Goal: Transaction & Acquisition: Purchase product/service

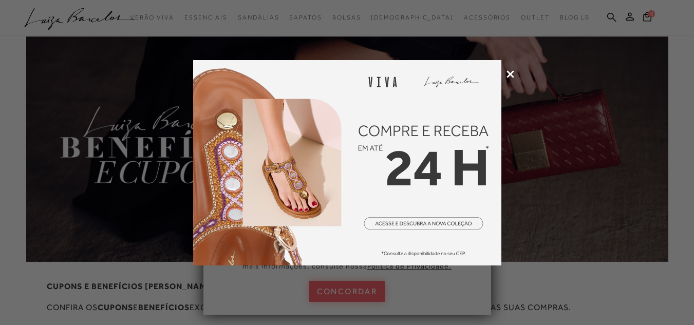
click at [510, 73] on icon at bounding box center [511, 74] width 8 height 8
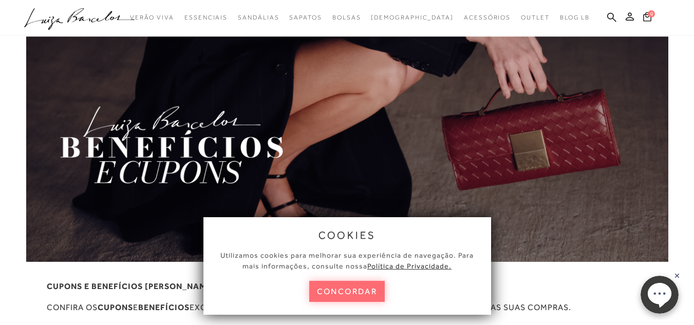
click at [368, 293] on button "concordar" at bounding box center [347, 291] width 76 height 21
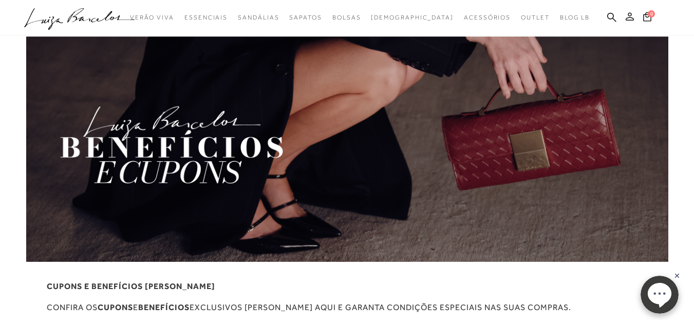
click at [630, 18] on icon at bounding box center [630, 16] width 8 height 8
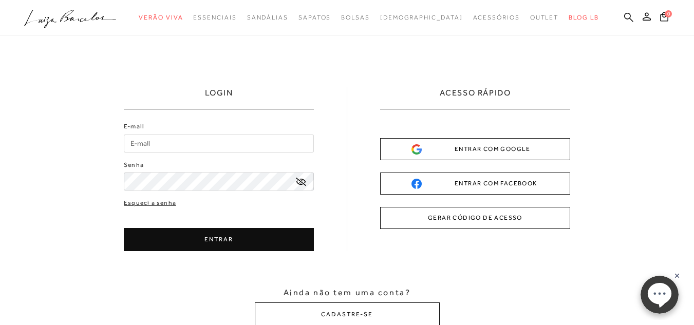
click at [268, 152] on input "E-mail" at bounding box center [219, 144] width 190 height 18
type input "lala.rezende@hotmail.com"
click at [272, 238] on button "ENTRAR" at bounding box center [219, 239] width 190 height 23
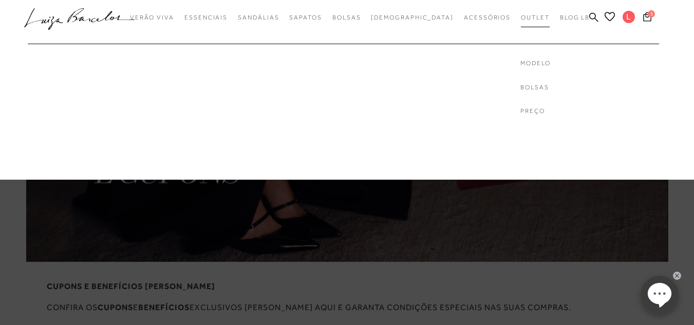
click at [521, 21] on link "Outlet" at bounding box center [535, 17] width 29 height 19
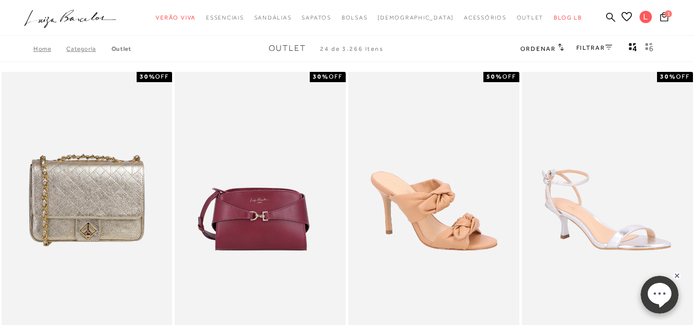
click at [581, 47] on link "FILTRAR" at bounding box center [595, 47] width 36 height 7
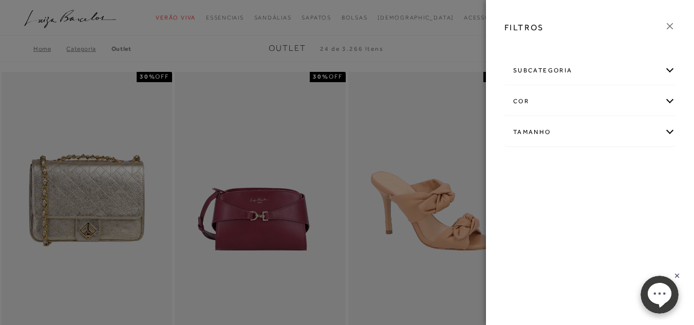
click at [576, 70] on div "subcategoria" at bounding box center [590, 70] width 170 height 27
click at [527, 98] on span "Bolsas" at bounding box center [522, 99] width 18 height 8
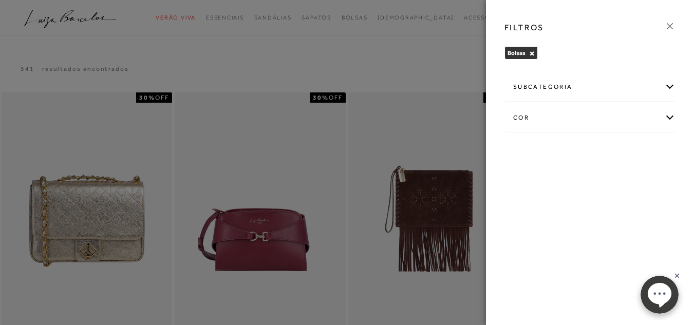
click at [668, 25] on icon at bounding box center [669, 26] width 11 height 11
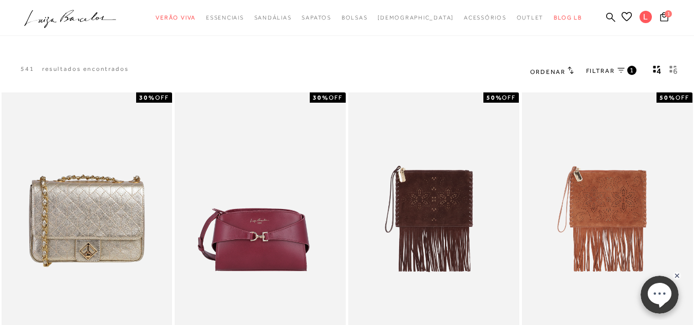
click at [557, 74] on span "Ordenar" at bounding box center [547, 71] width 35 height 7
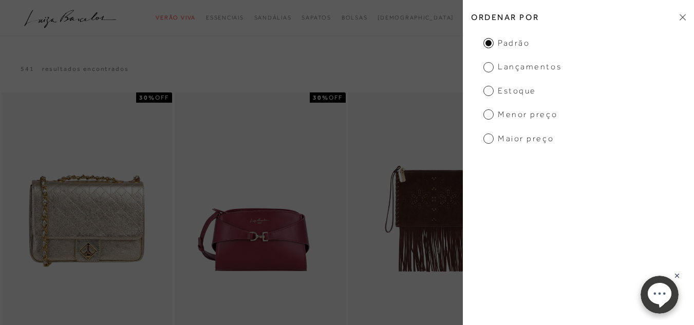
click at [535, 117] on span "Menor Preço" at bounding box center [521, 114] width 74 height 11
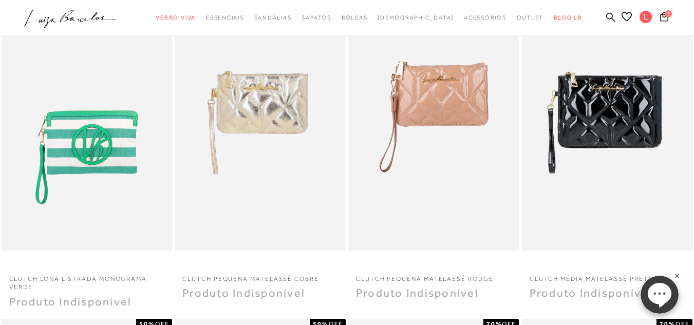
scroll to position [53, 0]
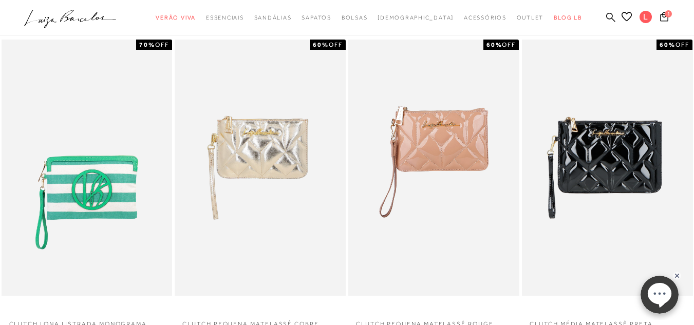
click at [692, 36] on div "Menor Preço Ordenar por 1" at bounding box center [598, 18] width 193 height 39
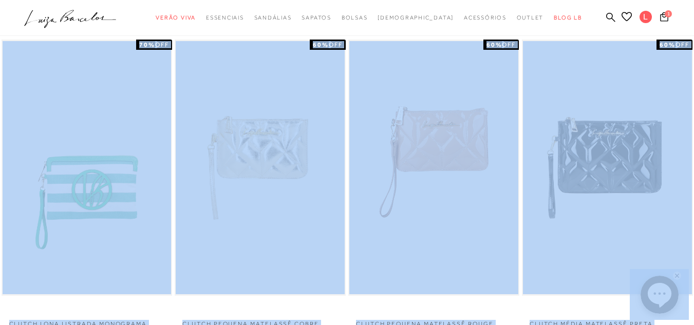
drag, startPoint x: 692, startPoint y: 36, endPoint x: 698, endPoint y: 37, distance: 5.7
click at [694, 37] on html "pa2900006 está carregada. categoryHeader .a{fill-rule:evenodd;} Verão Viva Em a…" at bounding box center [347, 109] width 694 height 325
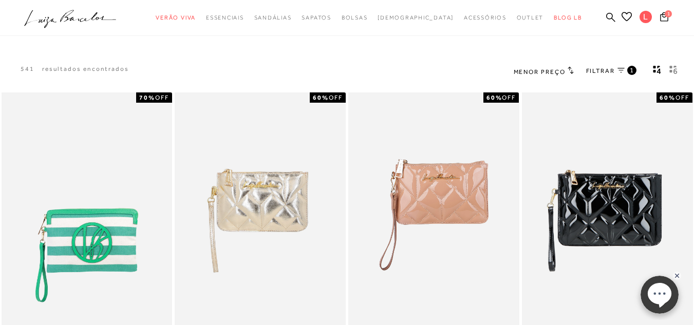
click at [594, 69] on span "FILTRAR" at bounding box center [600, 71] width 29 height 9
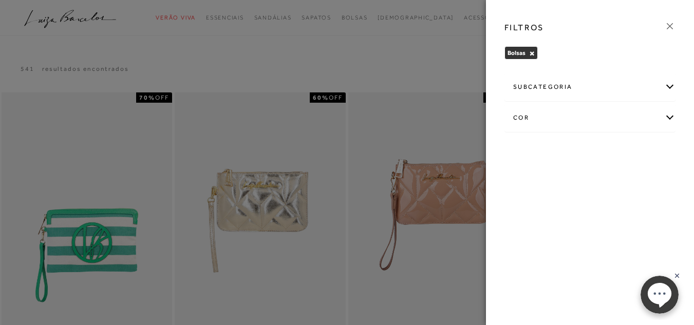
click at [474, 63] on div at bounding box center [347, 162] width 694 height 325
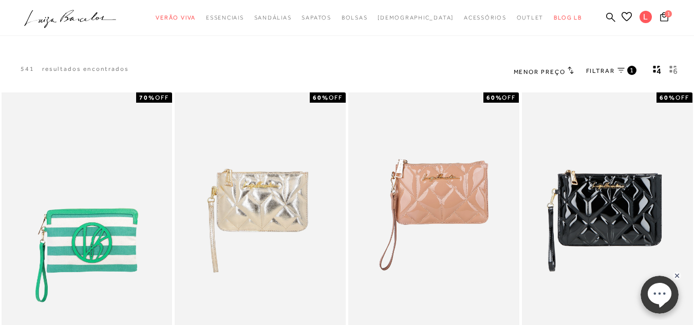
click at [675, 70] on icon "gridText6Desc" at bounding box center [674, 69] width 8 height 9
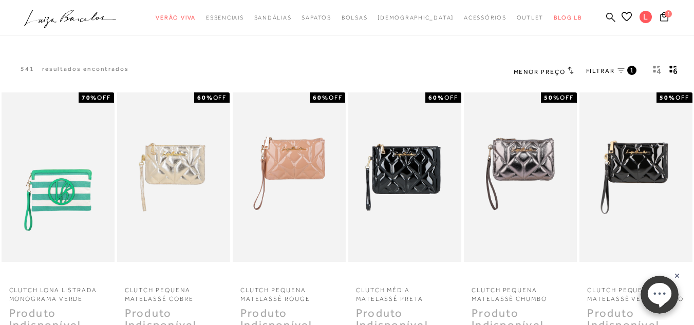
click at [560, 69] on span "Menor Preço" at bounding box center [540, 71] width 52 height 7
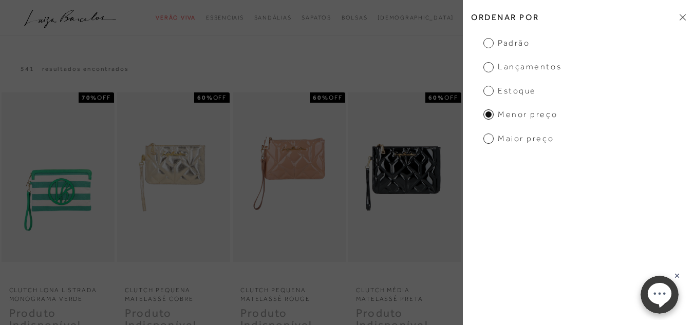
click at [514, 91] on span "Estoque" at bounding box center [510, 90] width 53 height 11
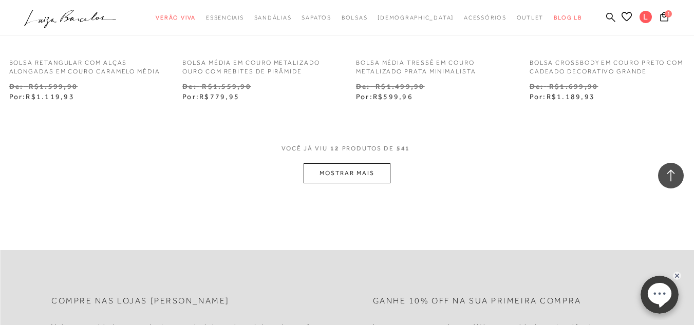
scroll to position [1007, 0]
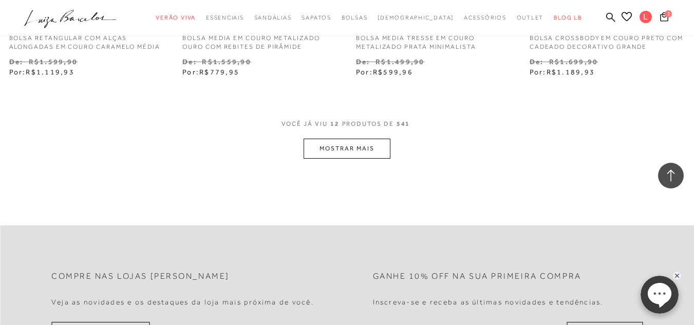
click at [339, 152] on button "MOSTRAR MAIS" at bounding box center [347, 149] width 86 height 20
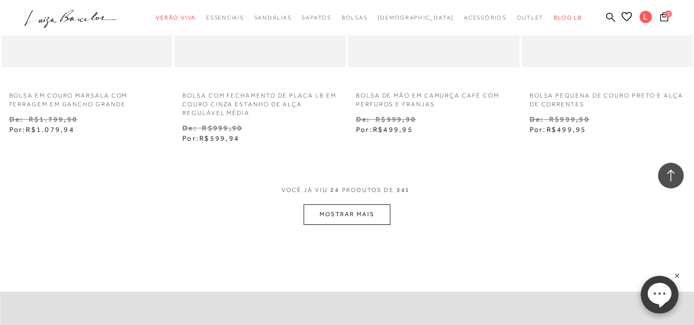
scroll to position [1943, 0]
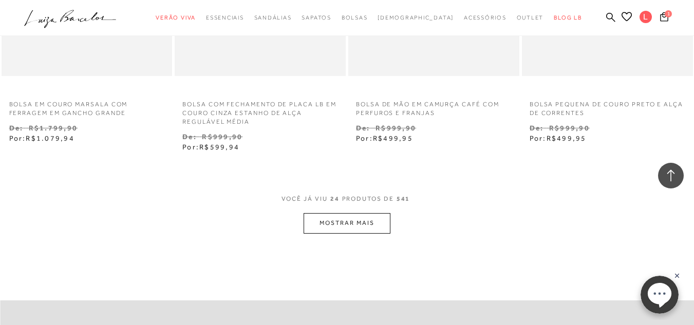
click at [381, 233] on button "MOSTRAR MAIS" at bounding box center [347, 223] width 86 height 20
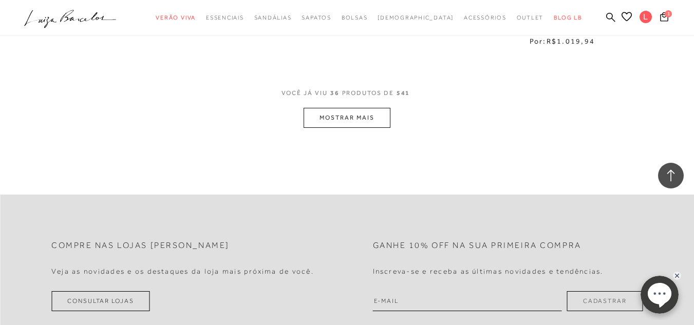
scroll to position [3087, 0]
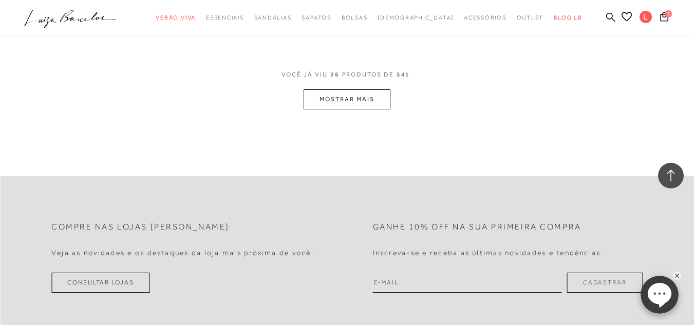
click at [353, 97] on button "MOSTRAR MAIS" at bounding box center [347, 99] width 86 height 20
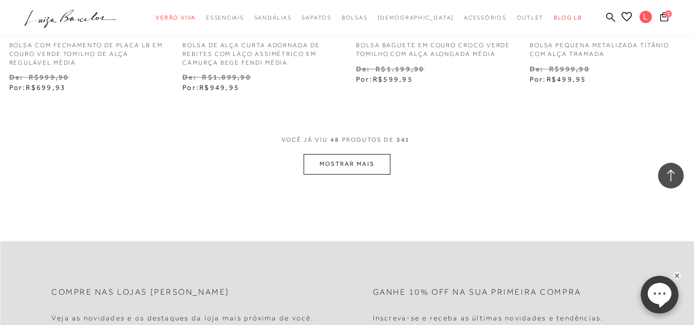
scroll to position [4059, 0]
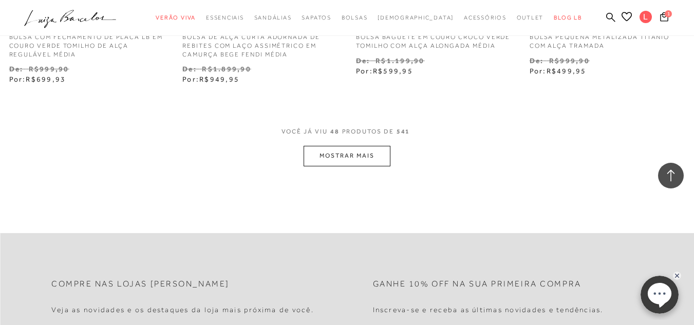
click at [368, 158] on button "MOSTRAR MAIS" at bounding box center [347, 156] width 86 height 20
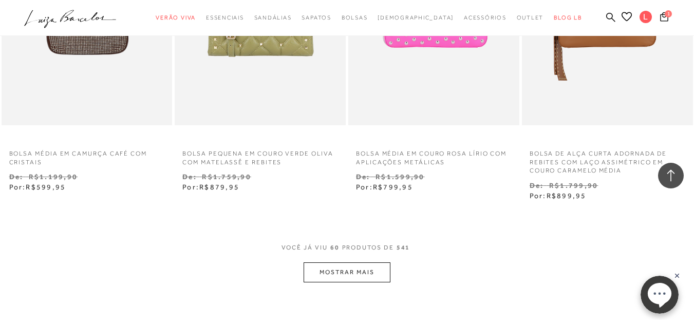
scroll to position [5002, 0]
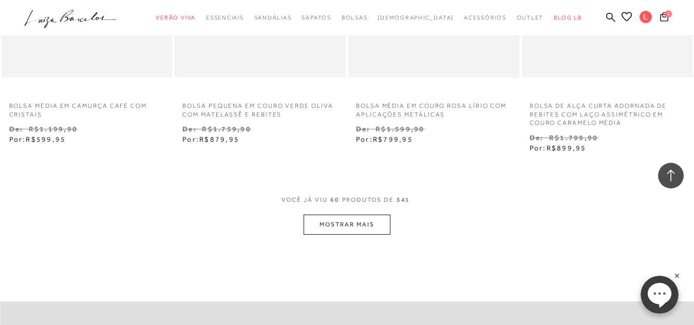
click at [365, 225] on button "MOSTRAR MAIS" at bounding box center [347, 225] width 86 height 20
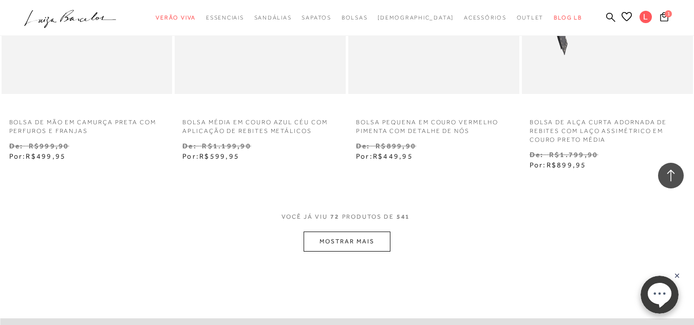
scroll to position [6027, 0]
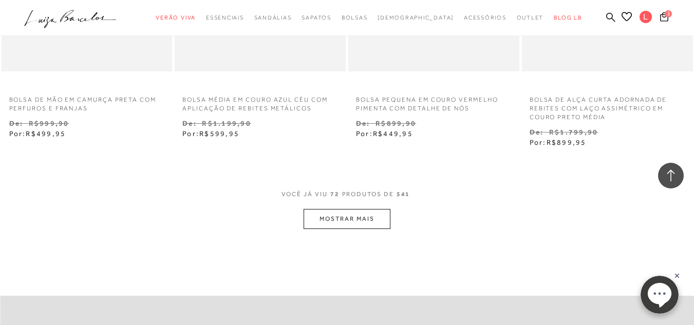
click at [378, 215] on button "MOSTRAR MAIS" at bounding box center [347, 219] width 86 height 20
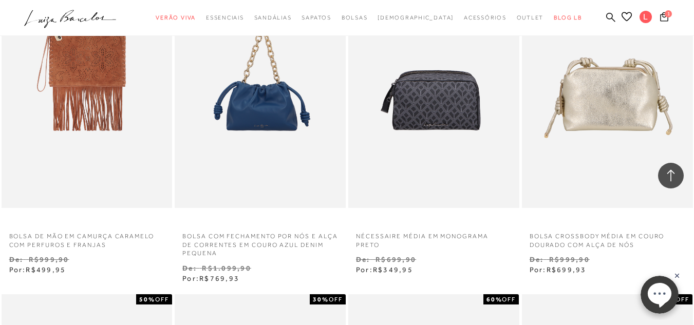
scroll to position [0, 0]
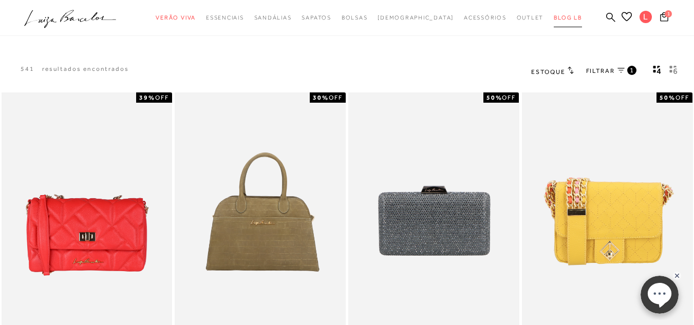
click at [554, 10] on link "BLOG LB" at bounding box center [568, 17] width 28 height 19
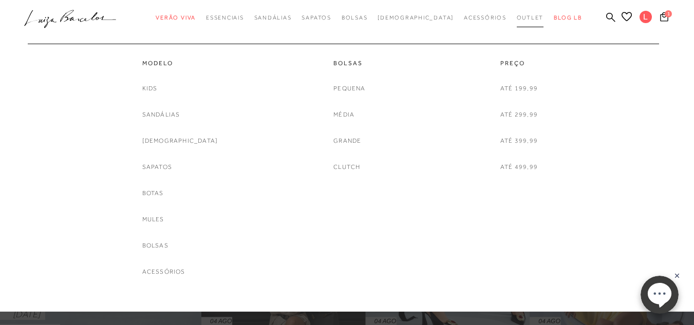
click at [517, 17] on span "Outlet" at bounding box center [530, 17] width 27 height 6
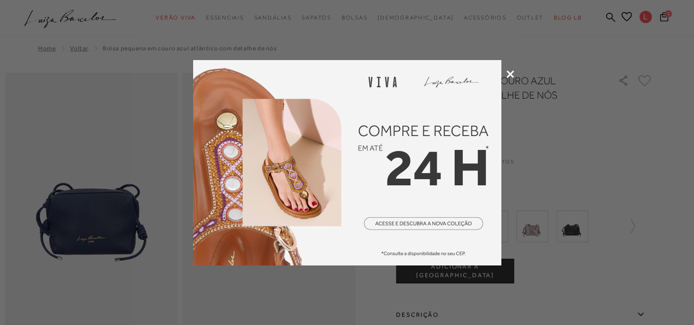
click at [507, 78] on icon at bounding box center [511, 74] width 8 height 8
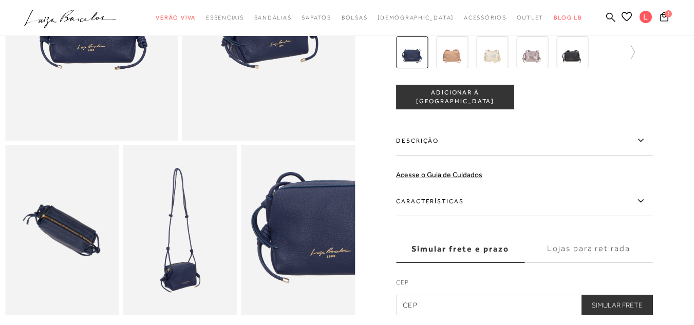
scroll to position [194, 0]
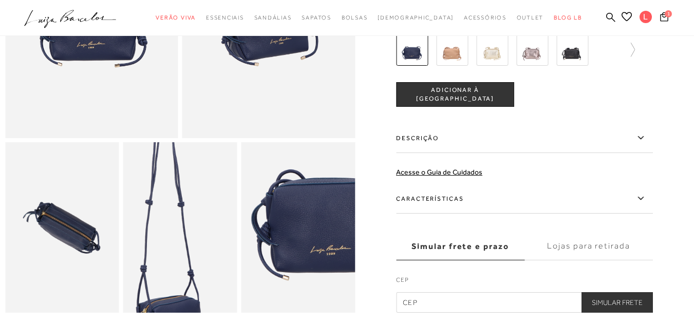
click at [193, 232] on img at bounding box center [168, 231] width 228 height 342
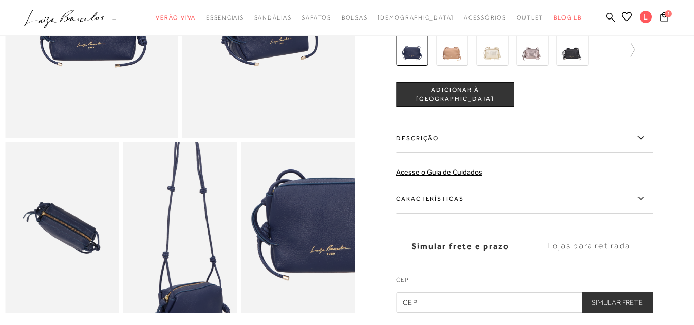
click at [170, 246] on img at bounding box center [190, 218] width 228 height 342
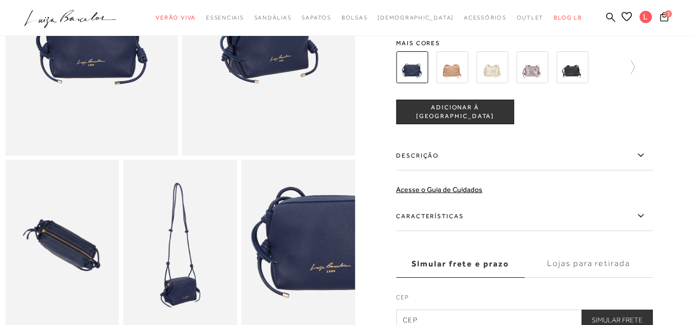
scroll to position [0, 0]
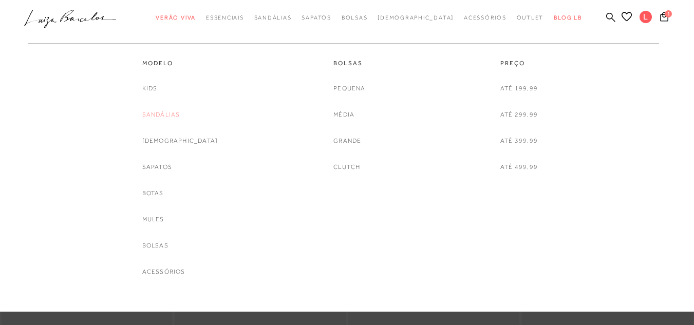
click at [180, 112] on link "Sandálias" at bounding box center [161, 114] width 38 height 11
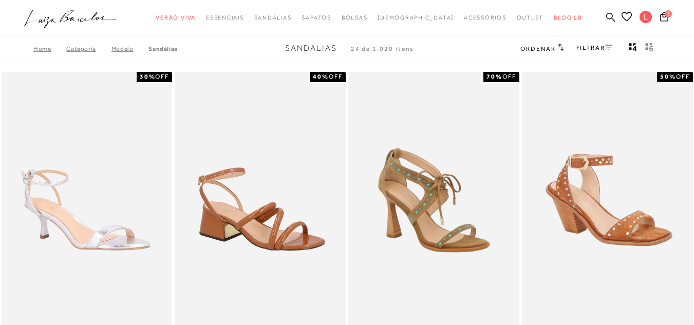
click at [594, 48] on link "FILTRAR" at bounding box center [595, 47] width 36 height 7
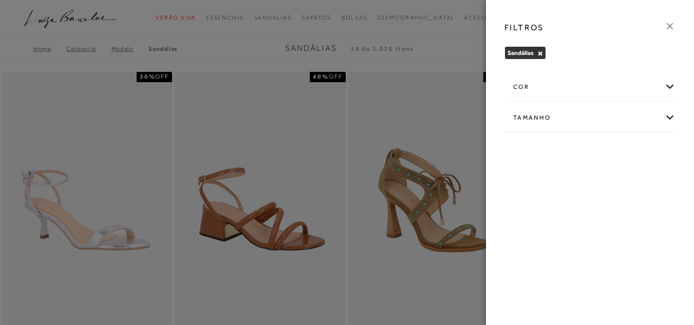
click at [567, 122] on div "Tamanho" at bounding box center [590, 117] width 170 height 27
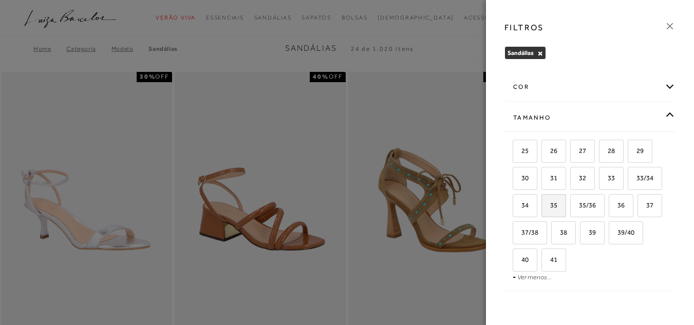
click at [558, 204] on span "35" at bounding box center [550, 205] width 15 height 8
click at [550, 204] on input "35" at bounding box center [545, 207] width 10 height 10
checkbox input "true"
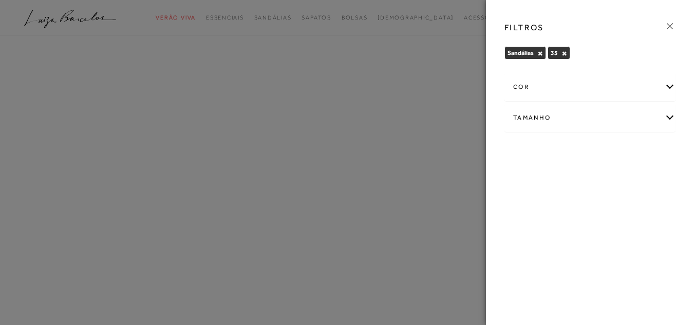
click at [573, 117] on div "Tamanho" at bounding box center [590, 117] width 170 height 27
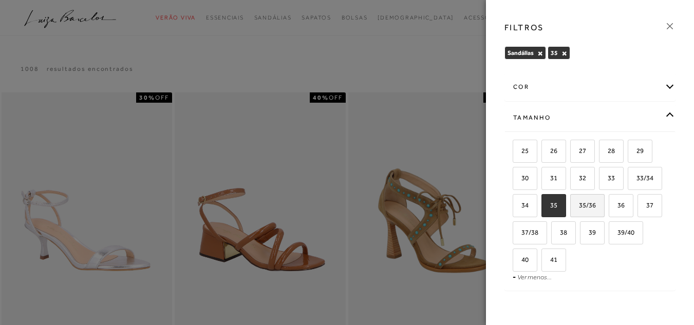
click at [596, 209] on span "35/36" at bounding box center [583, 205] width 25 height 8
click at [579, 209] on input "35/36" at bounding box center [574, 207] width 10 height 10
checkbox input "true"
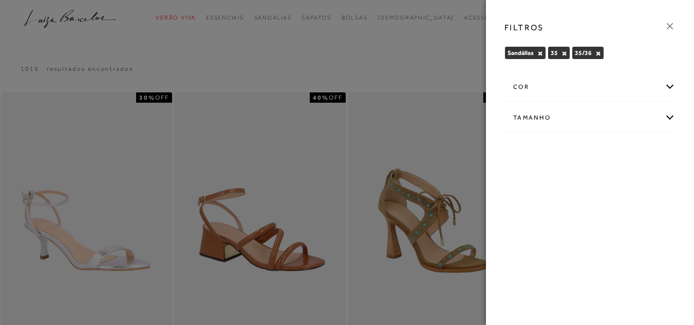
click at [576, 119] on div "Tamanho" at bounding box center [590, 117] width 170 height 27
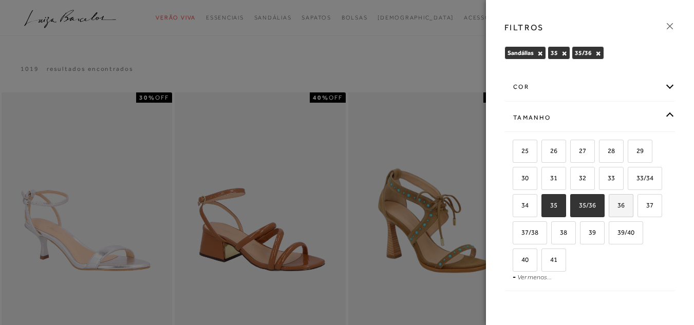
click at [610, 209] on span "36" at bounding box center [617, 205] width 15 height 8
click at [607, 212] on input "36" at bounding box center [612, 207] width 10 height 10
checkbox input "true"
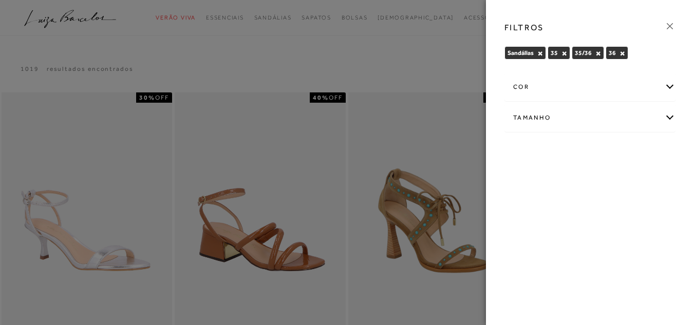
click at [672, 25] on icon at bounding box center [669, 26] width 11 height 11
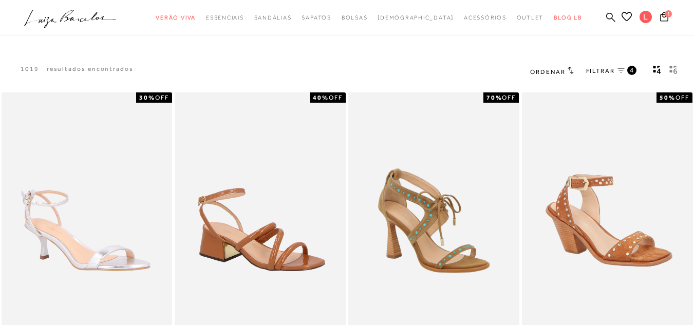
click at [672, 69] on icon "gridText6Desc" at bounding box center [674, 69] width 8 height 9
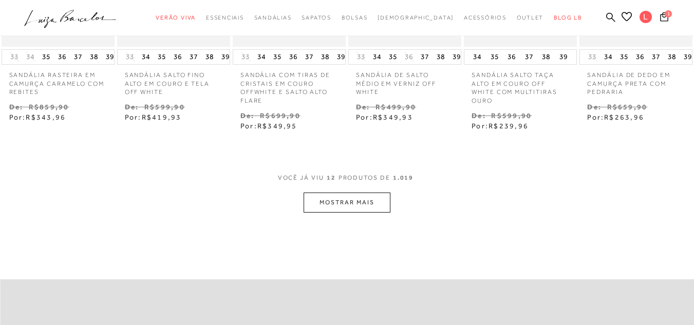
scroll to position [486, 0]
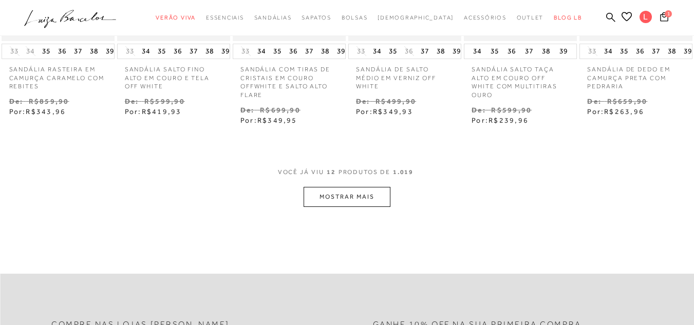
click at [379, 194] on button "MOSTRAR MAIS" at bounding box center [347, 197] width 86 height 20
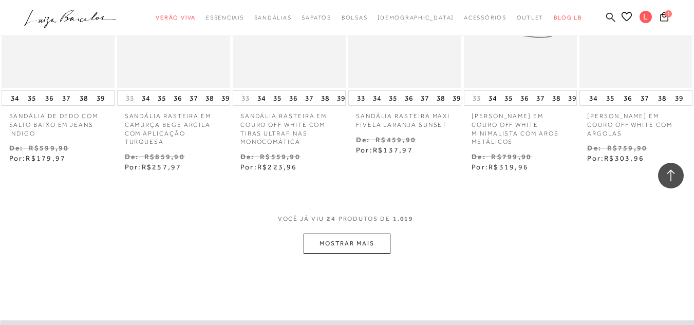
scroll to position [990, 0]
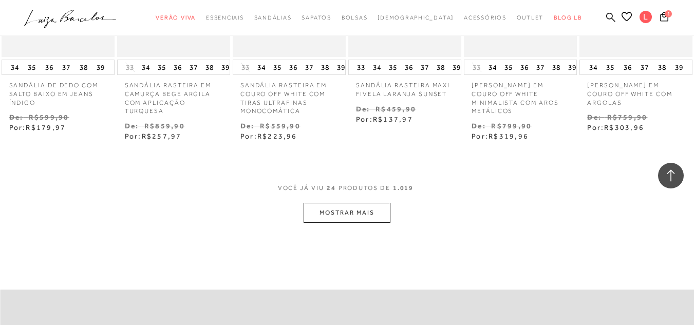
click at [369, 218] on button "MOSTRAR MAIS" at bounding box center [347, 213] width 86 height 20
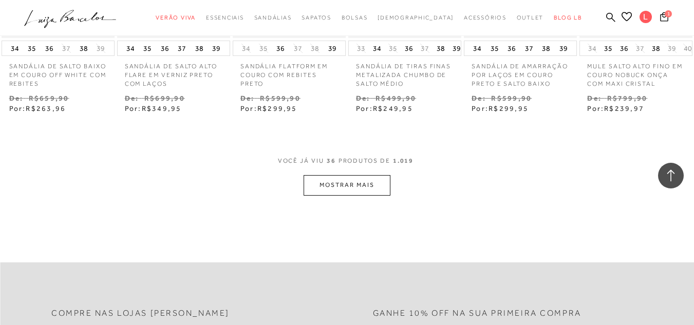
scroll to position [1546, 0]
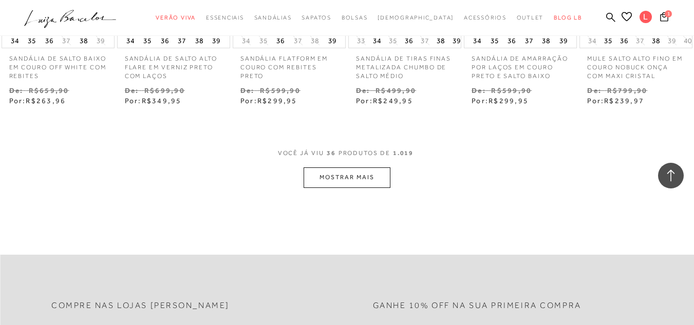
click at [380, 185] on button "MOSTRAR MAIS" at bounding box center [347, 178] width 86 height 20
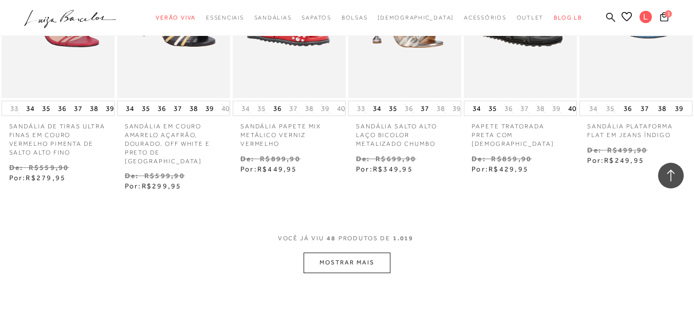
scroll to position [2004, 0]
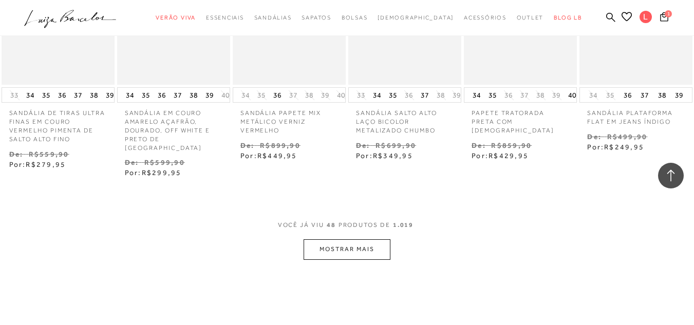
click at [381, 245] on button "MOSTRAR MAIS" at bounding box center [347, 249] width 86 height 20
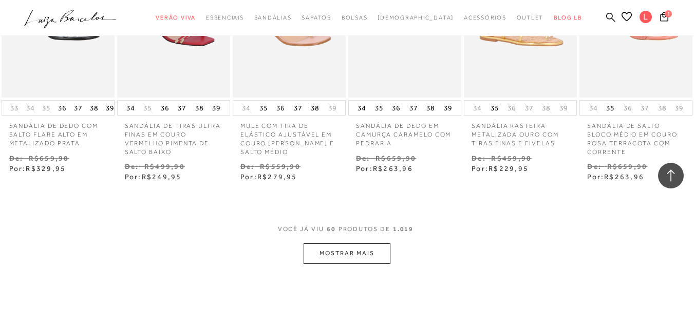
scroll to position [2545, 0]
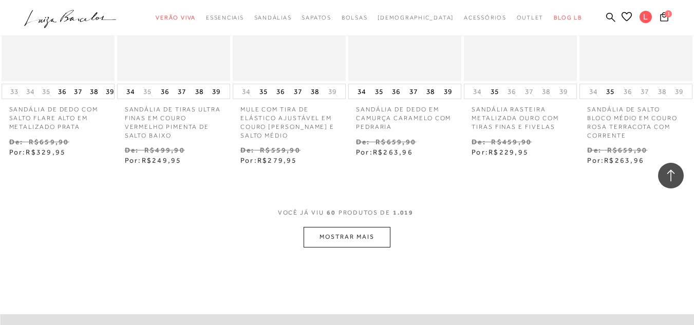
click at [372, 235] on button "MOSTRAR MAIS" at bounding box center [347, 237] width 86 height 20
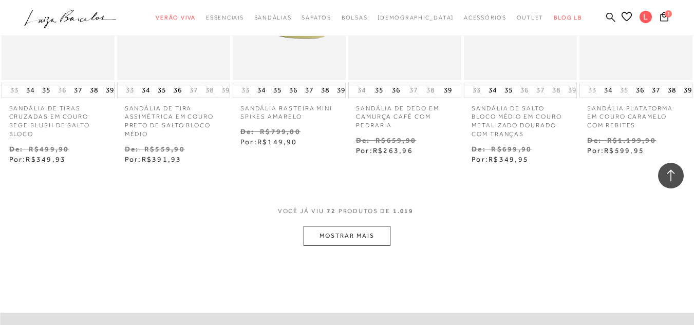
scroll to position [3112, 0]
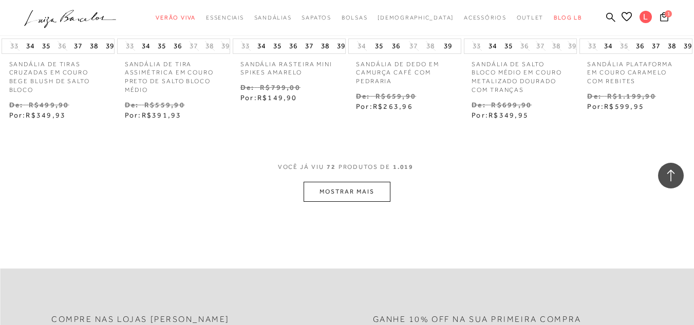
click at [354, 182] on button "MOSTRAR MAIS" at bounding box center [347, 192] width 86 height 20
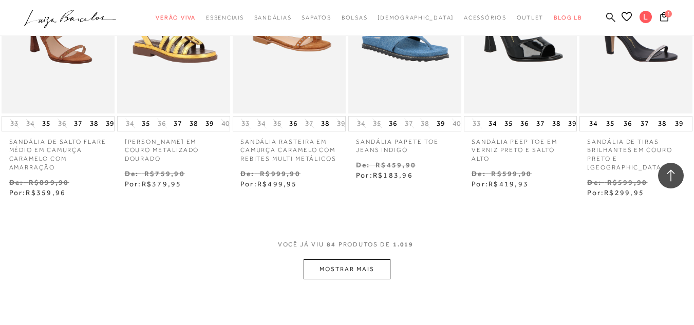
scroll to position [3570, 0]
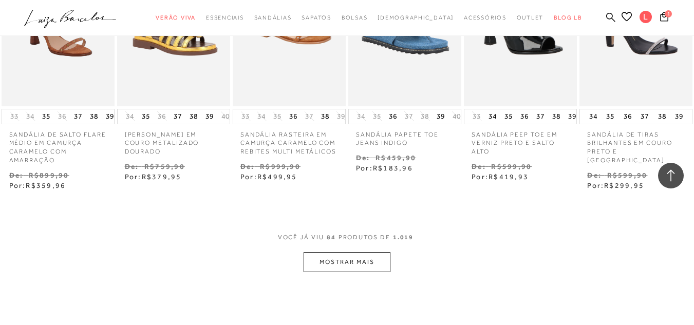
click at [357, 252] on button "MOSTRAR MAIS" at bounding box center [347, 262] width 86 height 20
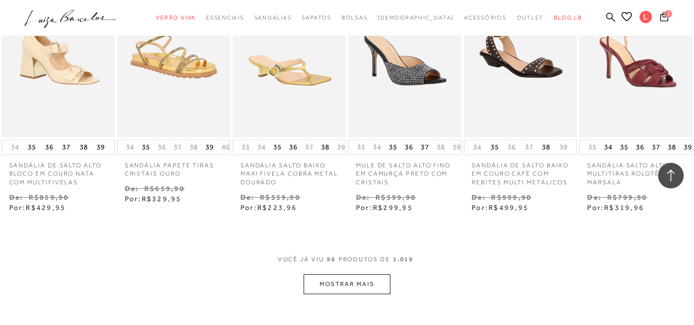
scroll to position [4141, 0]
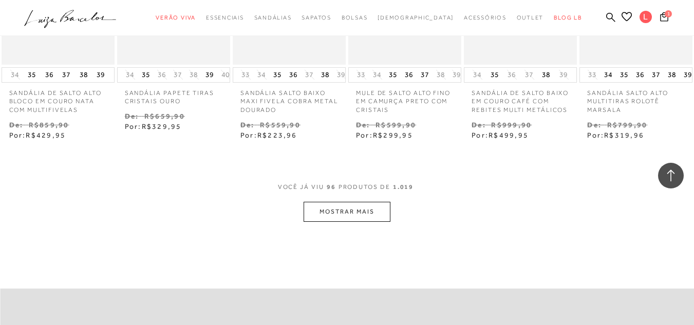
click at [376, 205] on button "MOSTRAR MAIS" at bounding box center [347, 212] width 86 height 20
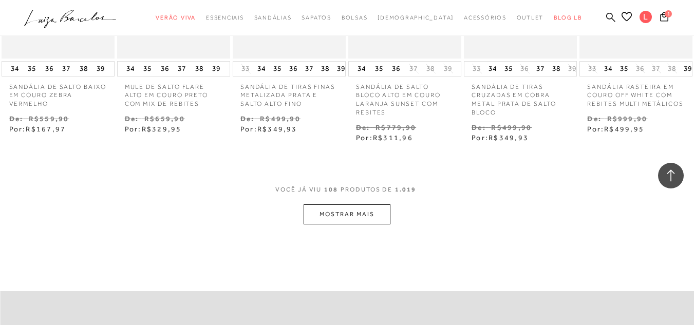
scroll to position [4686, 0]
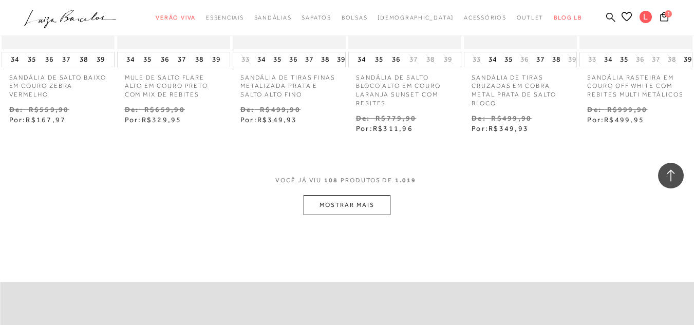
click at [364, 195] on button "MOSTRAR MAIS" at bounding box center [347, 205] width 86 height 20
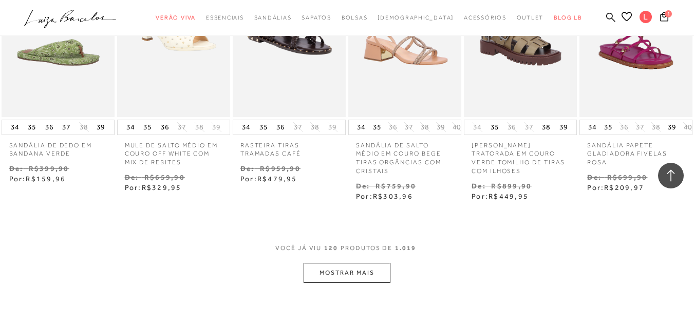
scroll to position [5226, 0]
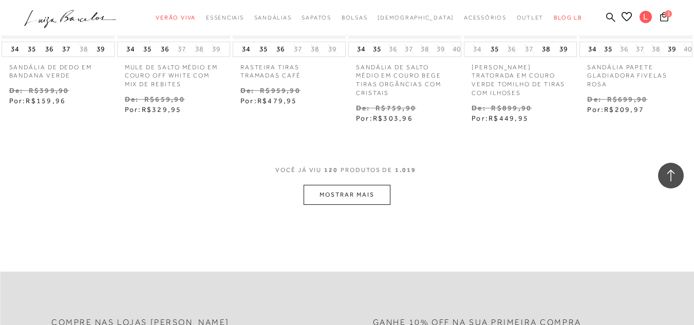
click at [356, 185] on button "MOSTRAR MAIS" at bounding box center [347, 195] width 86 height 20
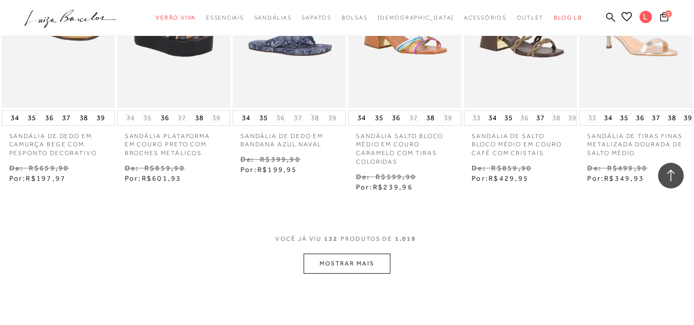
scroll to position [5697, 0]
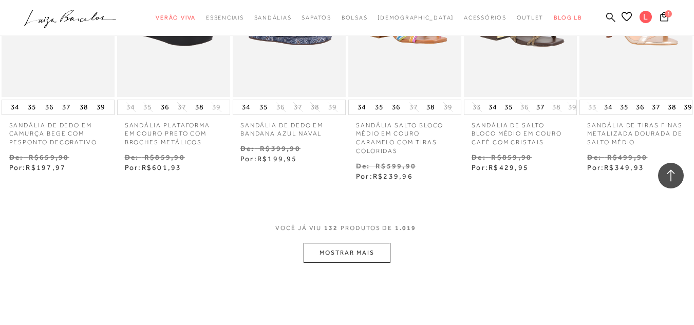
click at [360, 243] on button "MOSTRAR MAIS" at bounding box center [347, 253] width 86 height 20
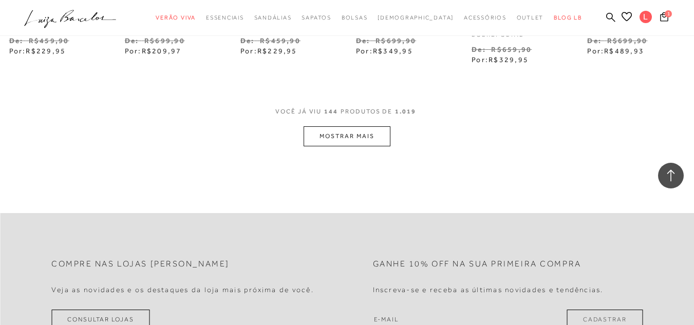
scroll to position [6357, 0]
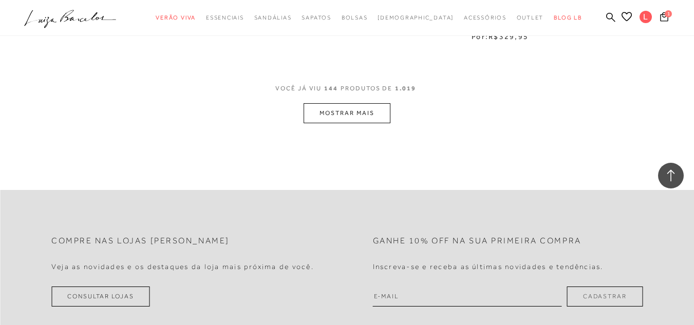
click at [380, 103] on button "MOSTRAR MAIS" at bounding box center [347, 113] width 86 height 20
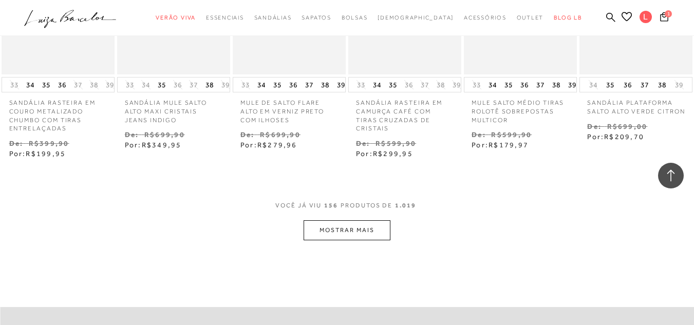
scroll to position [6782, 0]
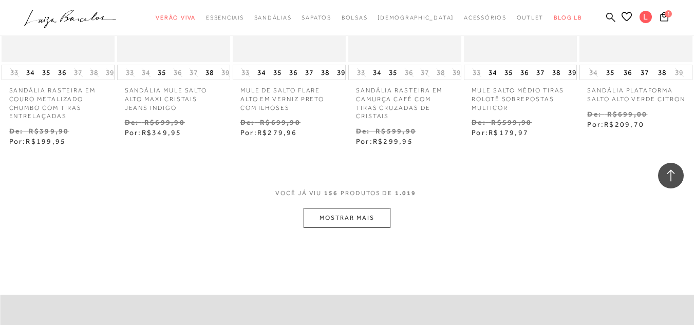
click at [372, 208] on button "MOSTRAR MAIS" at bounding box center [347, 218] width 86 height 20
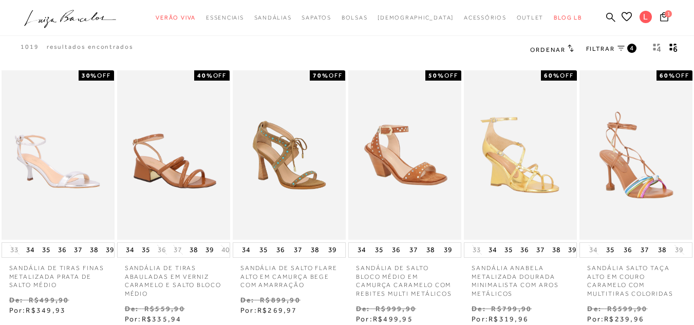
scroll to position [0, 0]
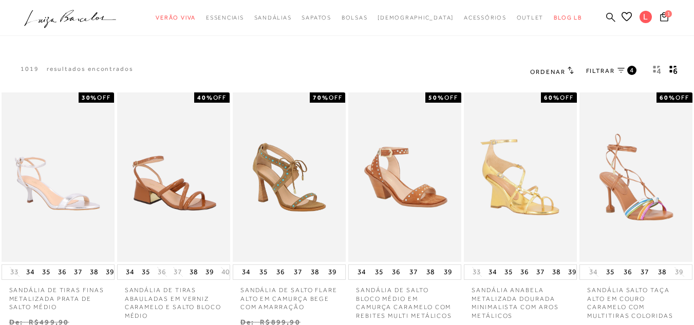
click at [606, 15] on icon at bounding box center [610, 17] width 9 height 10
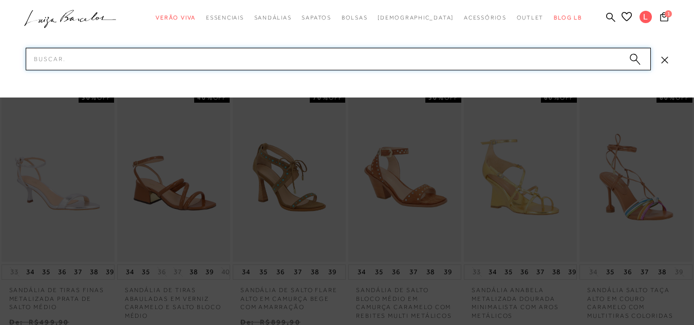
click at [528, 57] on input "Pesquisar" at bounding box center [338, 59] width 625 height 23
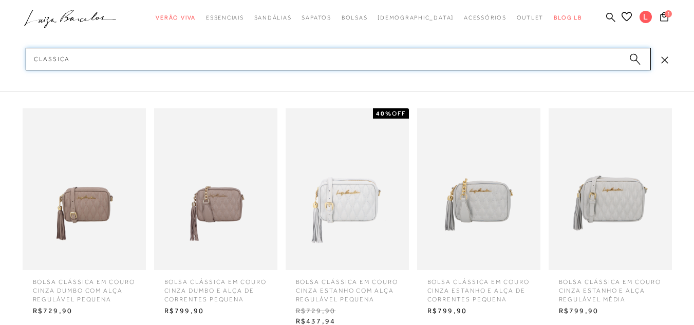
scroll to position [414, 0]
type input "classica"
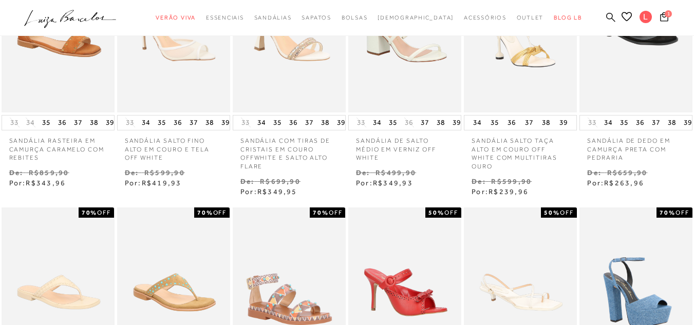
click at [606, 15] on icon at bounding box center [610, 17] width 9 height 10
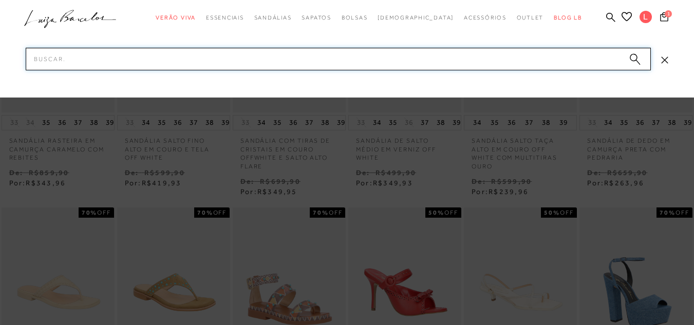
click at [474, 64] on input "Pesquisar" at bounding box center [338, 59] width 625 height 23
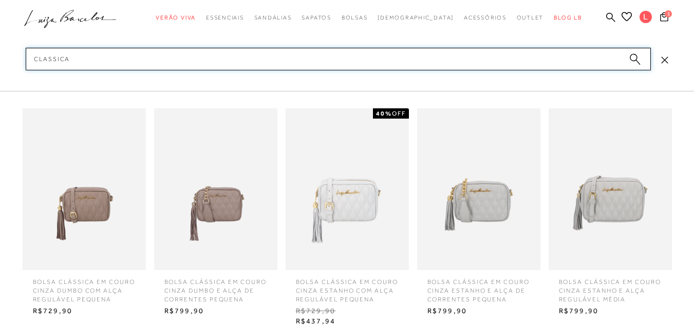
type input "classica"
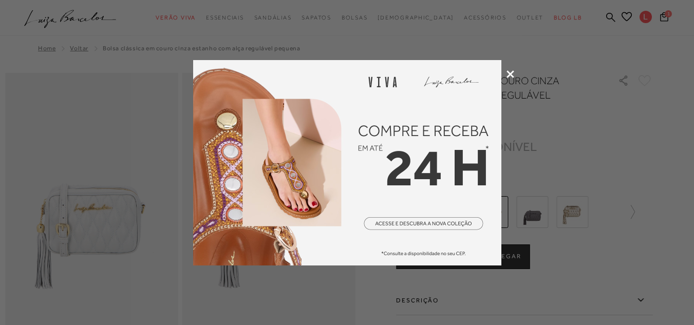
click at [510, 71] on icon at bounding box center [511, 74] width 8 height 8
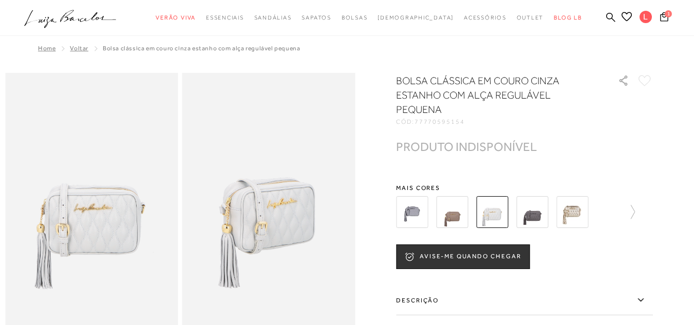
click at [455, 216] on img at bounding box center [452, 212] width 32 height 32
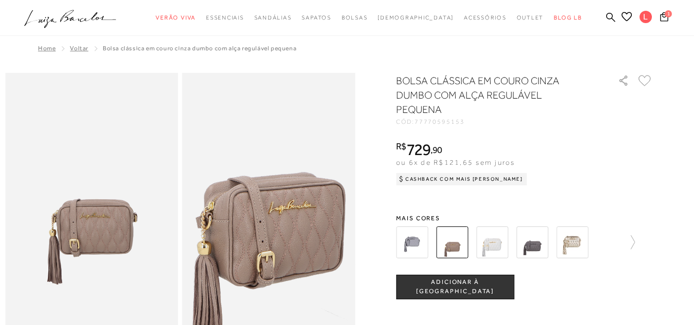
click at [272, 226] on img at bounding box center [267, 182] width 346 height 519
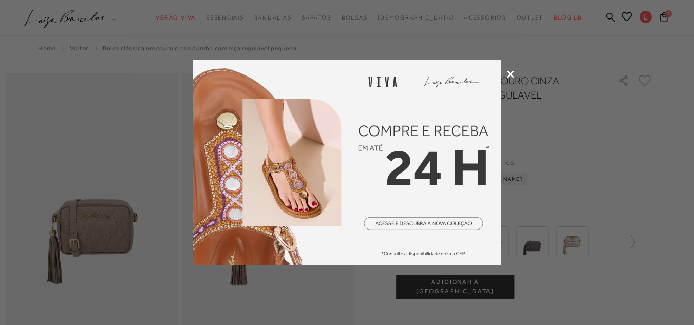
click at [511, 71] on icon at bounding box center [511, 74] width 8 height 8
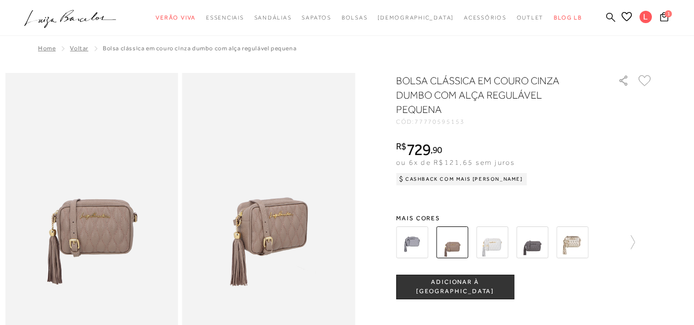
click at [606, 18] on icon at bounding box center [610, 16] width 9 height 9
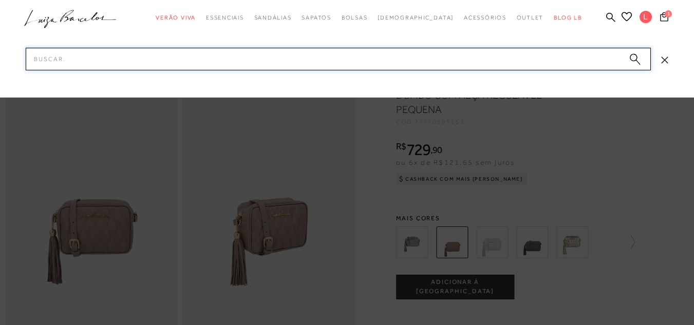
click at [429, 52] on input "Pesquisar" at bounding box center [338, 59] width 625 height 23
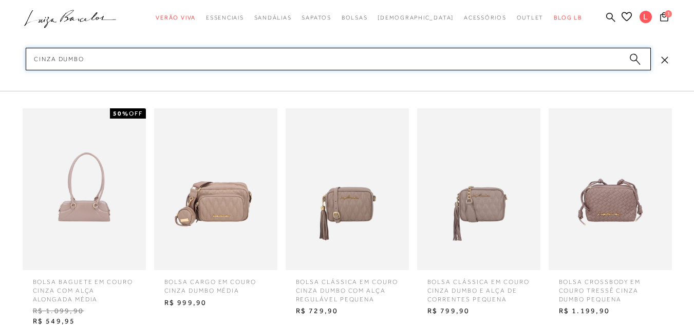
scroll to position [261, 0]
type input "cinza dumbo"
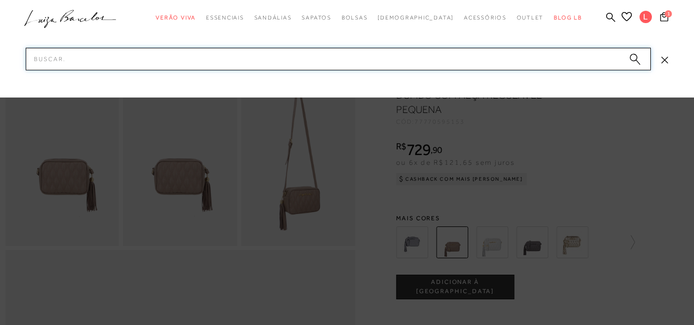
click at [429, 55] on input "Pesquisar" at bounding box center [338, 59] width 625 height 23
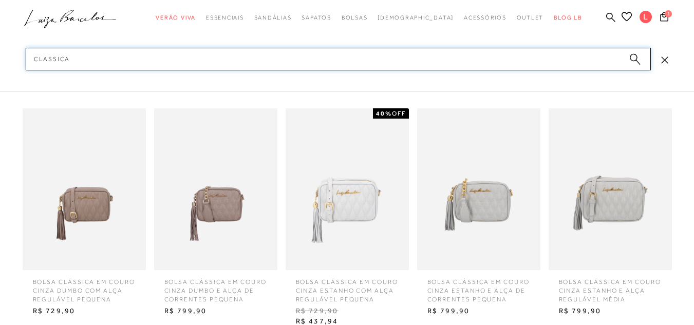
type input "classica"
click at [593, 188] on img at bounding box center [610, 189] width 123 height 162
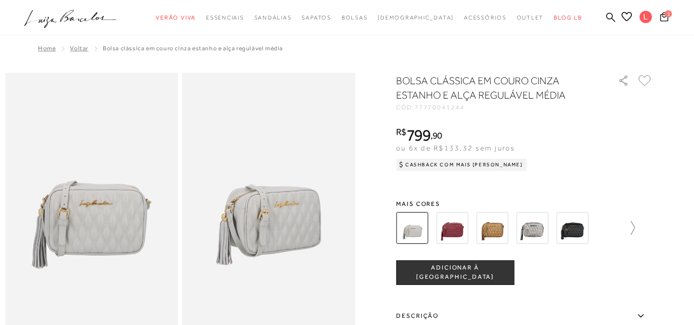
click at [635, 229] on icon at bounding box center [628, 228] width 14 height 14
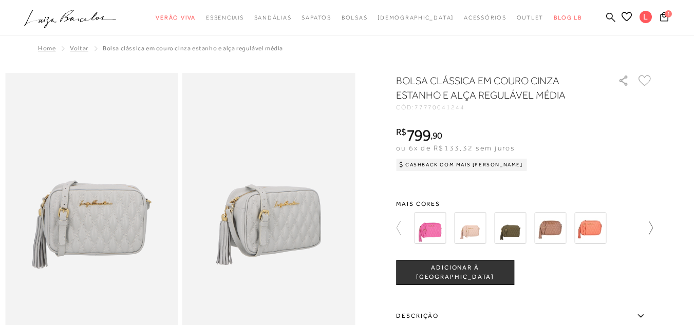
click at [638, 229] on div at bounding box center [524, 228] width 257 height 38
click at [653, 229] on icon at bounding box center [646, 228] width 14 height 14
click at [597, 232] on img at bounding box center [591, 228] width 32 height 32
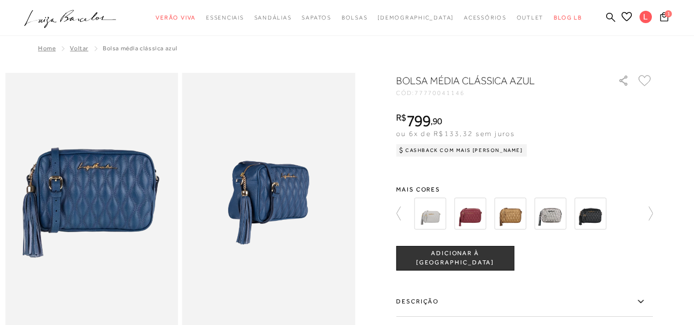
click at [251, 175] on img at bounding box center [268, 203] width 173 height 260
click at [650, 215] on icon at bounding box center [646, 214] width 14 height 14
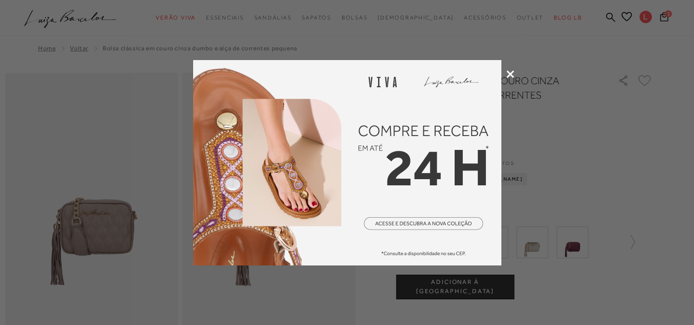
click at [512, 73] on icon at bounding box center [511, 74] width 8 height 8
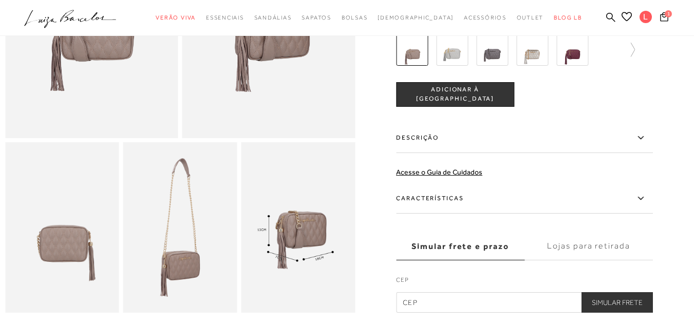
scroll to position [201, 0]
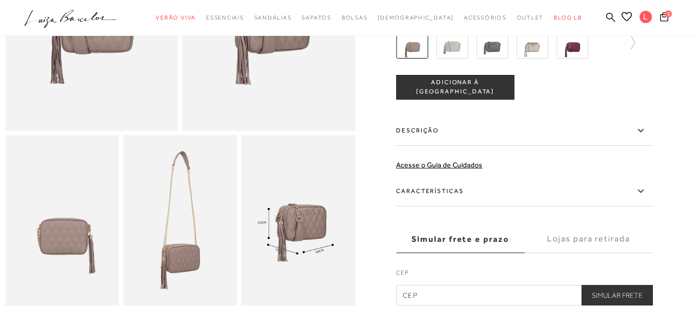
click at [233, 247] on img at bounding box center [180, 220] width 114 height 171
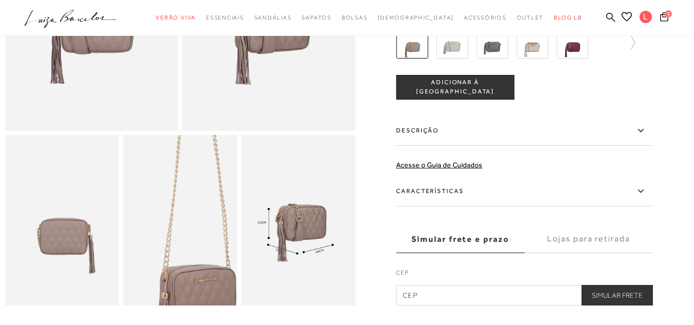
click at [163, 231] on img at bounding box center [197, 218] width 228 height 342
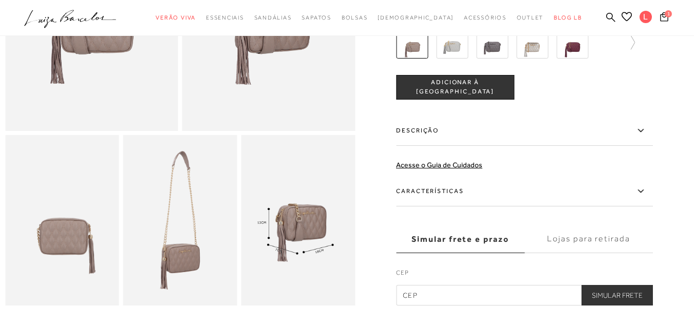
click at [272, 230] on img at bounding box center [298, 220] width 114 height 171
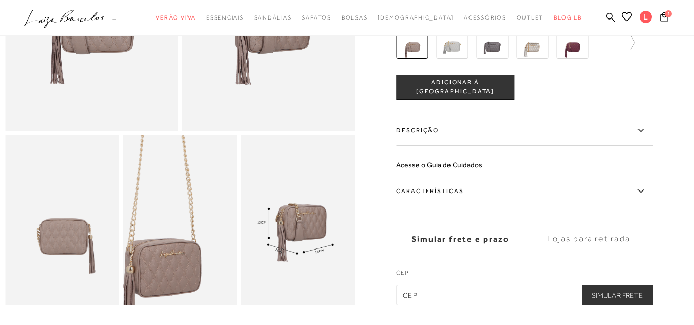
click at [199, 258] on img at bounding box center [162, 192] width 228 height 342
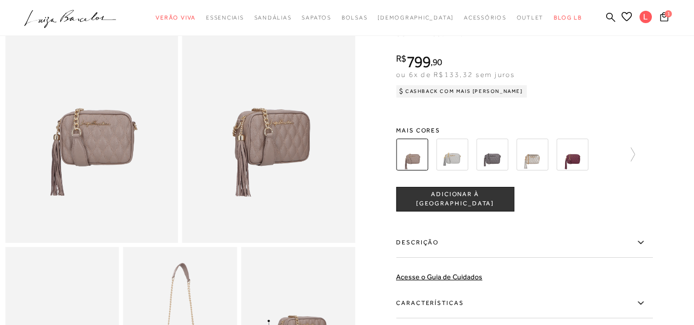
scroll to position [67, 0]
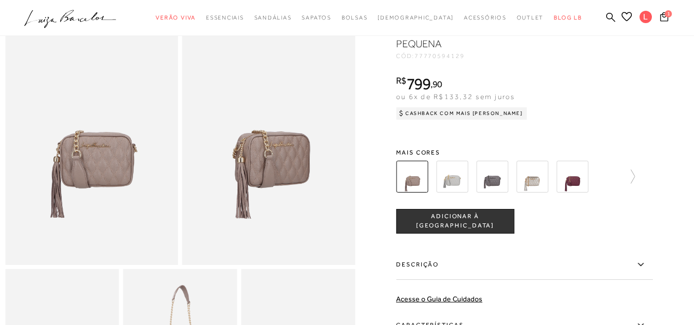
click at [491, 193] on img at bounding box center [492, 177] width 32 height 32
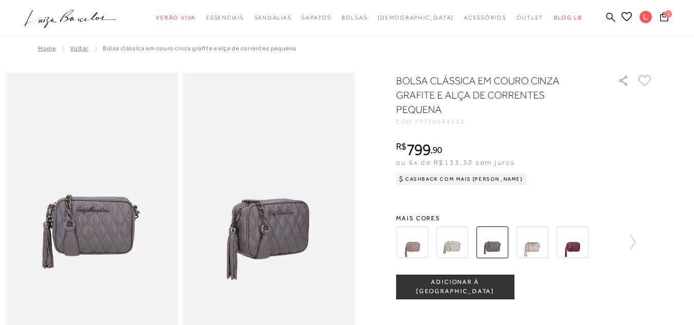
click at [416, 245] on img at bounding box center [412, 243] width 32 height 32
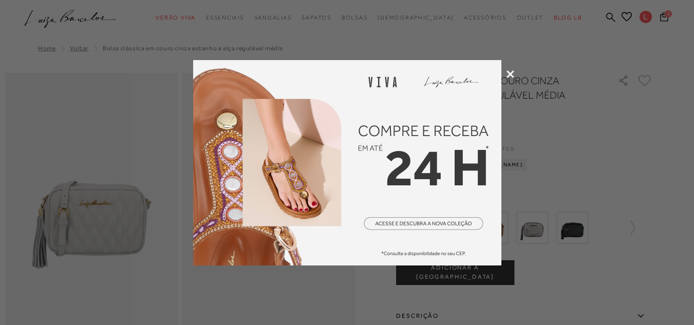
click at [511, 71] on icon at bounding box center [511, 74] width 8 height 8
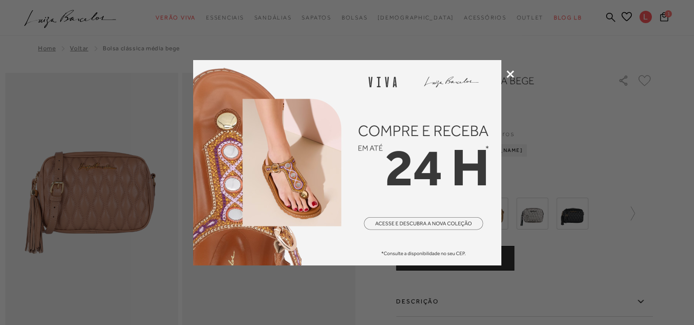
click at [513, 77] on icon at bounding box center [511, 74] width 8 height 8
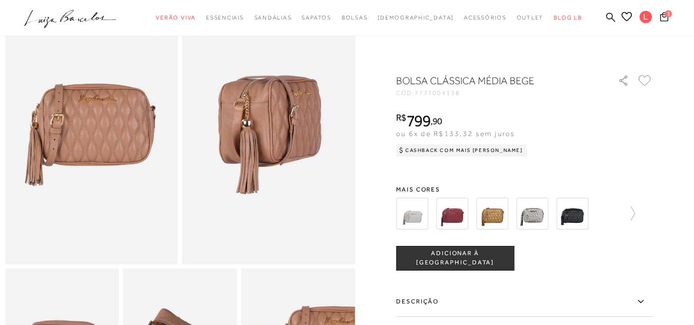
scroll to position [62, 0]
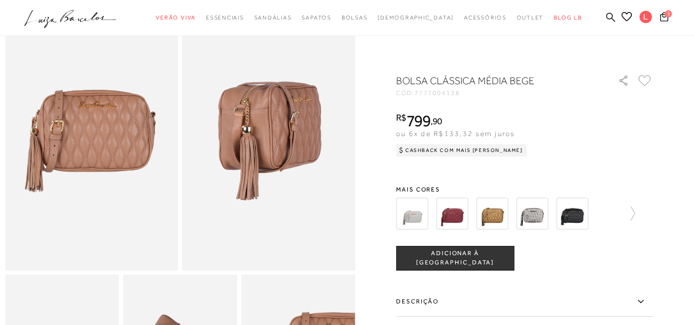
click at [454, 211] on img at bounding box center [452, 214] width 32 height 32
